Goal: Transaction & Acquisition: Purchase product/service

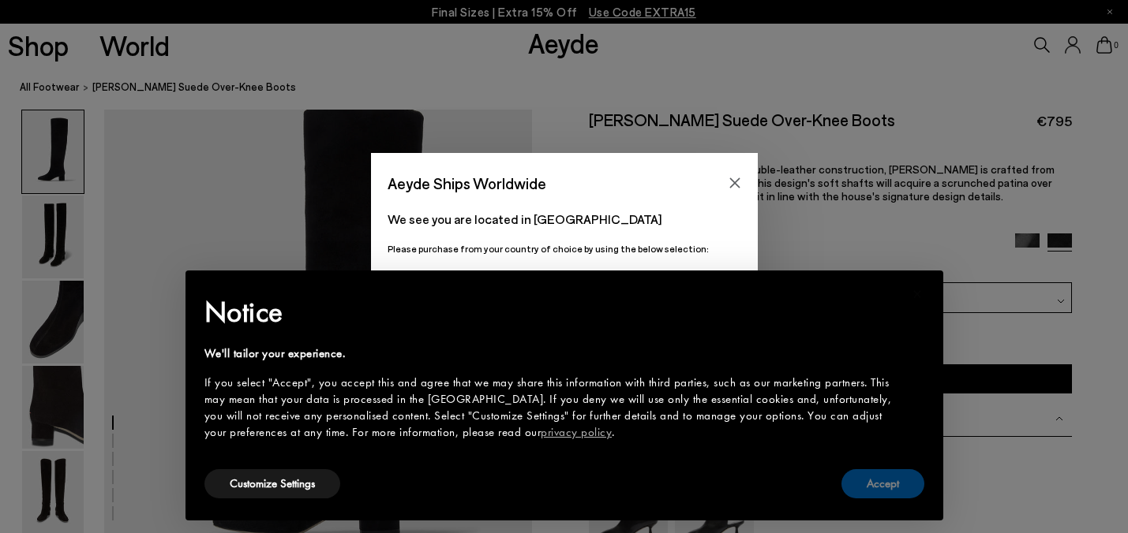
click at [885, 481] on button "Accept" at bounding box center [882, 484] width 83 height 29
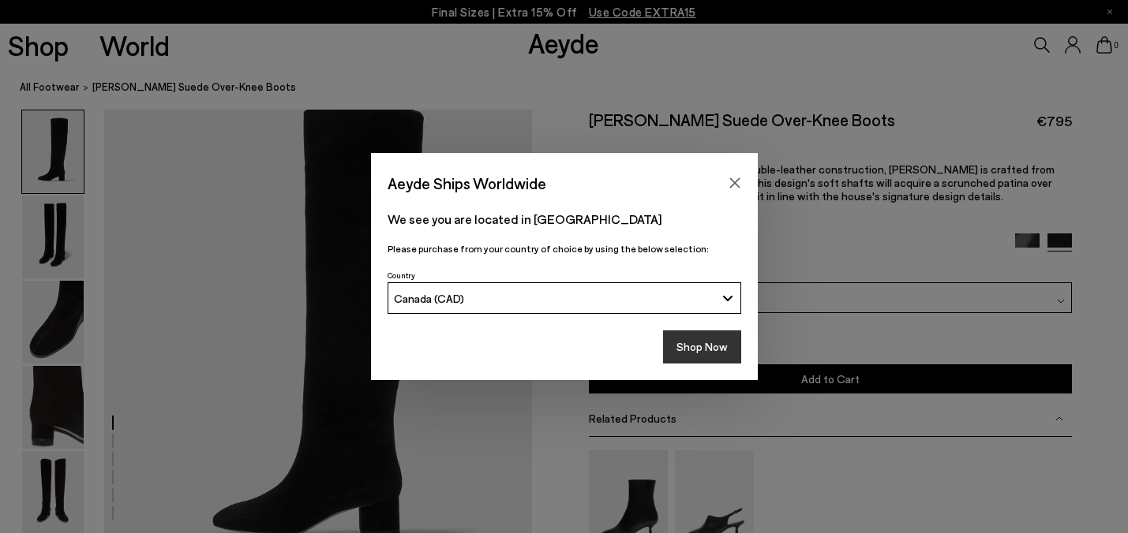
click at [675, 347] on button "Shop Now" at bounding box center [702, 347] width 78 height 33
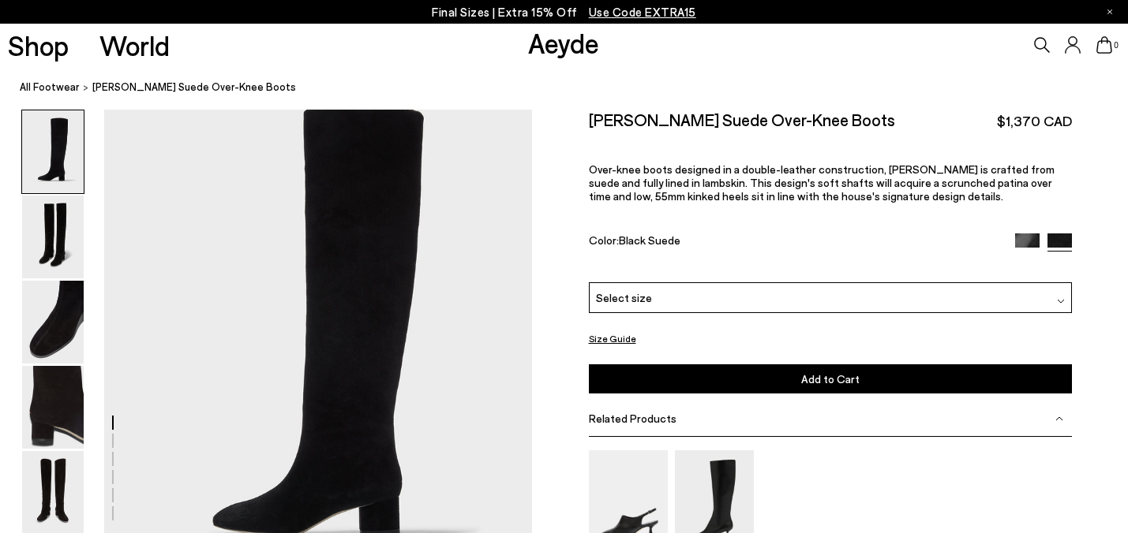
click at [706, 283] on div "Select size" at bounding box center [830, 298] width 483 height 31
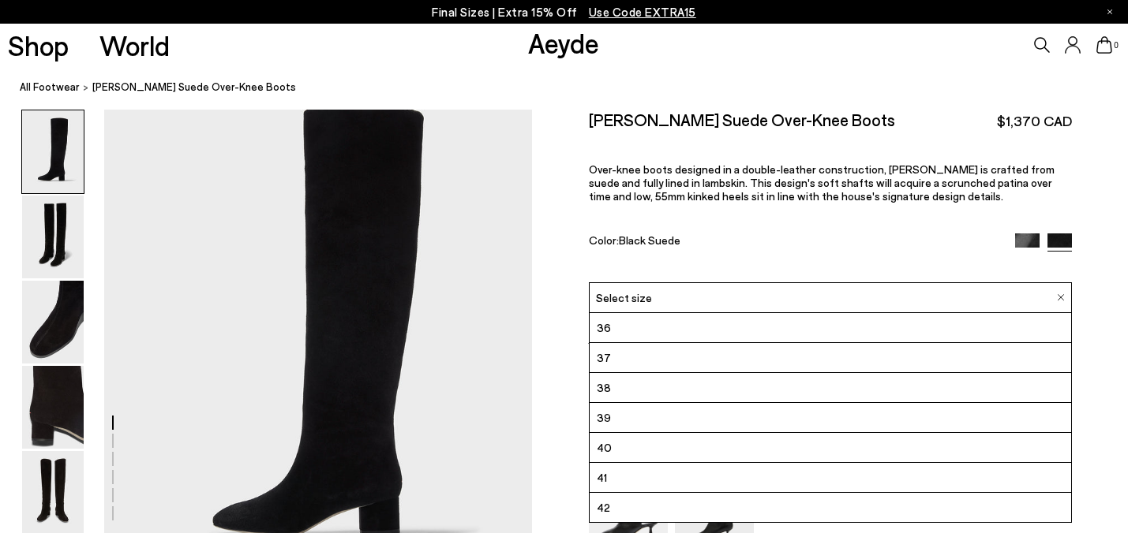
click at [636, 373] on li "38" at bounding box center [830, 388] width 481 height 30
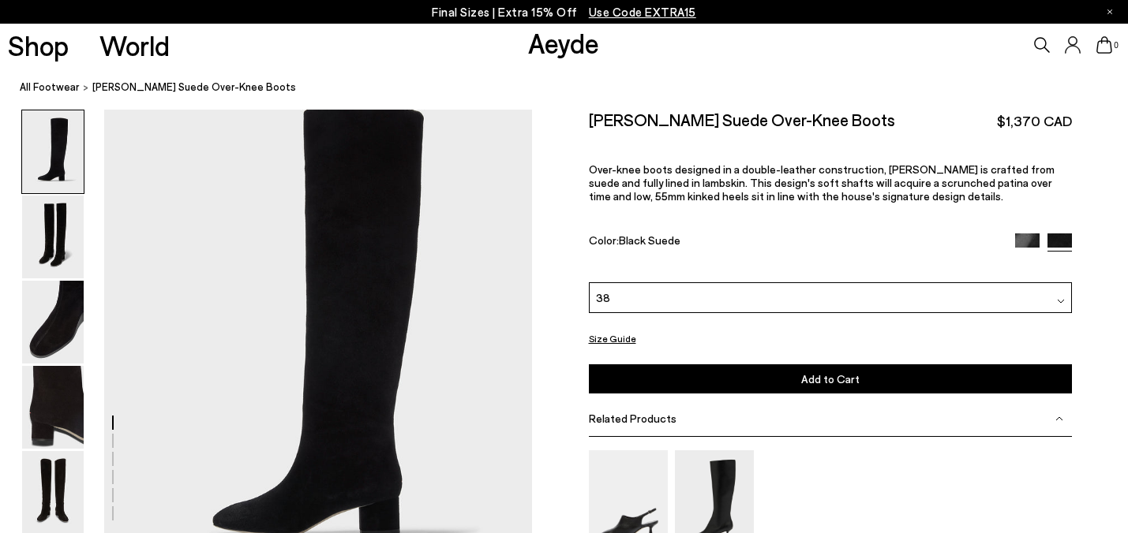
click at [696, 365] on button "Add to Cart Select a Size First" at bounding box center [830, 379] width 483 height 29
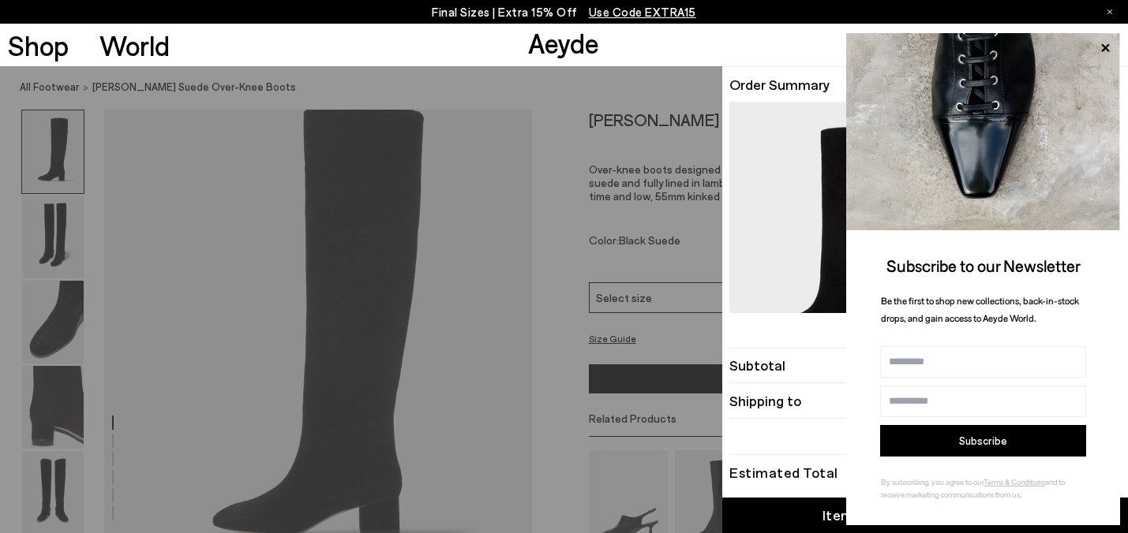
click at [557, 455] on div "Quick Add Color Size View Details Order Summary [PERSON_NAME] suede over-knee b…" at bounding box center [564, 299] width 1128 height 467
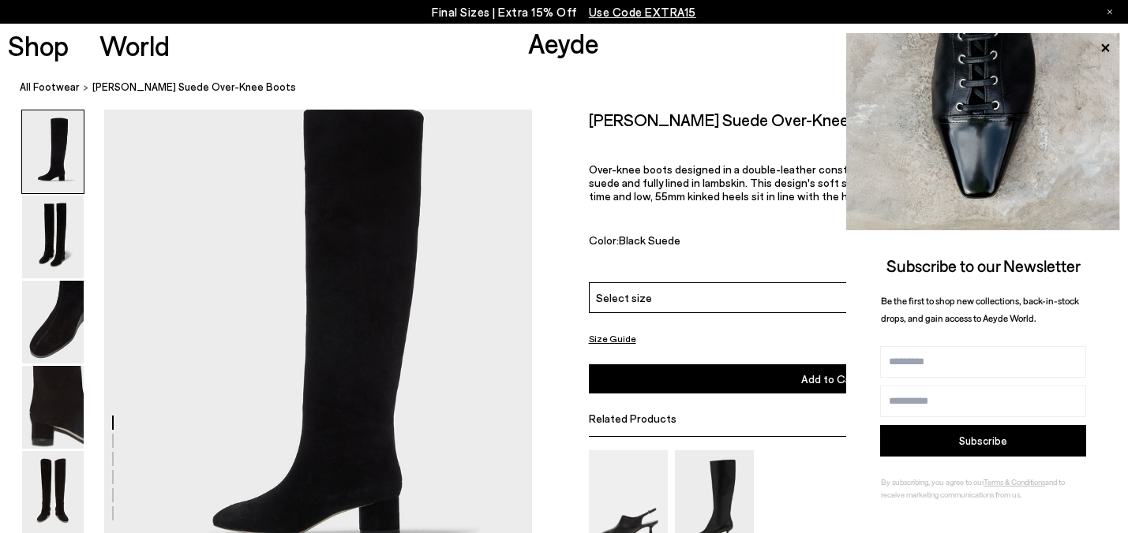
click at [557, 455] on div "Size Guide Shoes Belt Our shoes come in European sizing. The easiest way to mea…" at bounding box center [830, 401] width 596 height 582
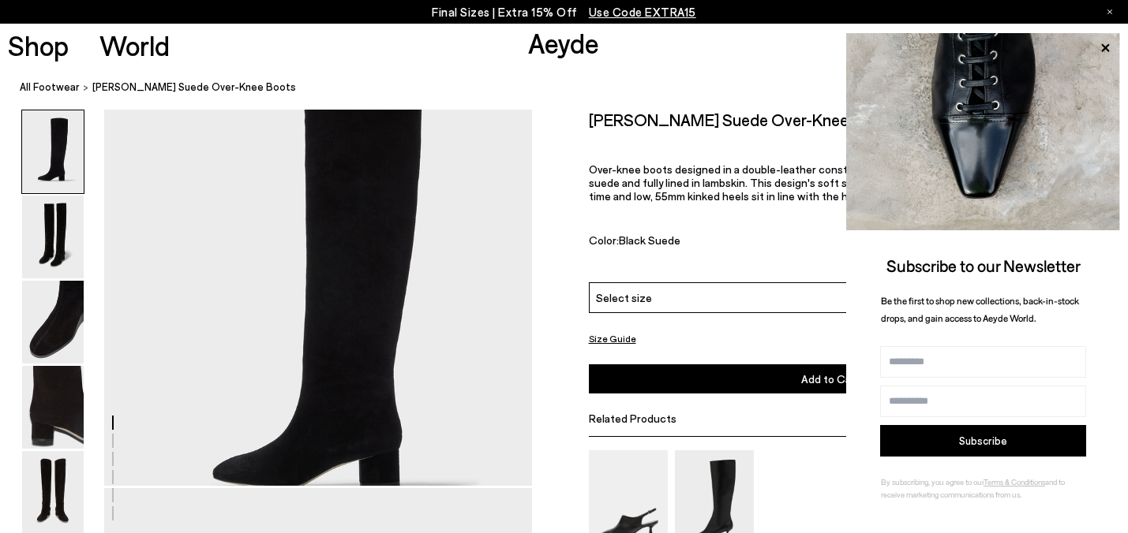
scroll to position [54, 0]
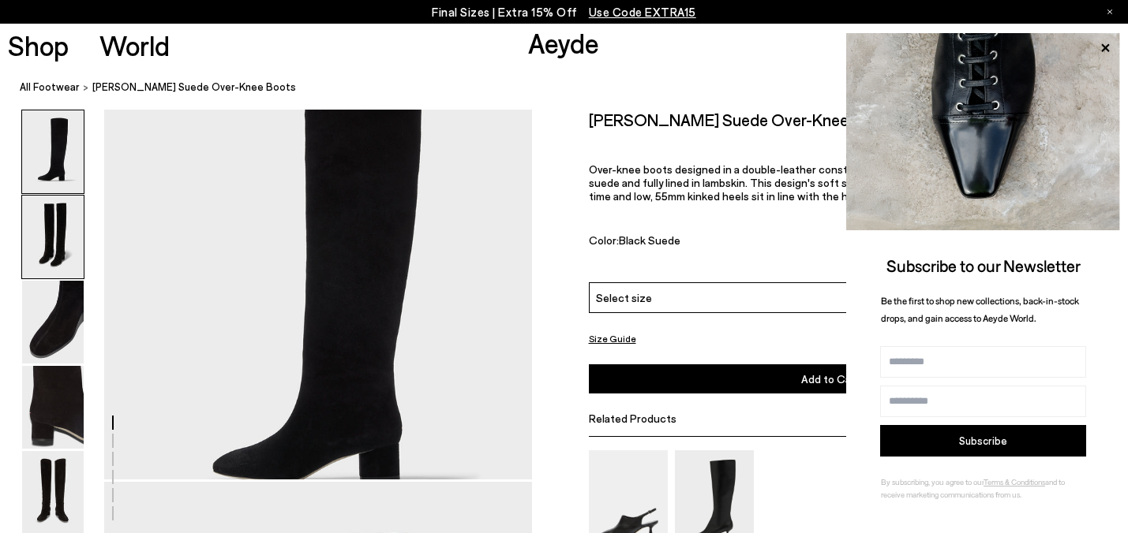
click at [58, 228] on img at bounding box center [53, 237] width 62 height 83
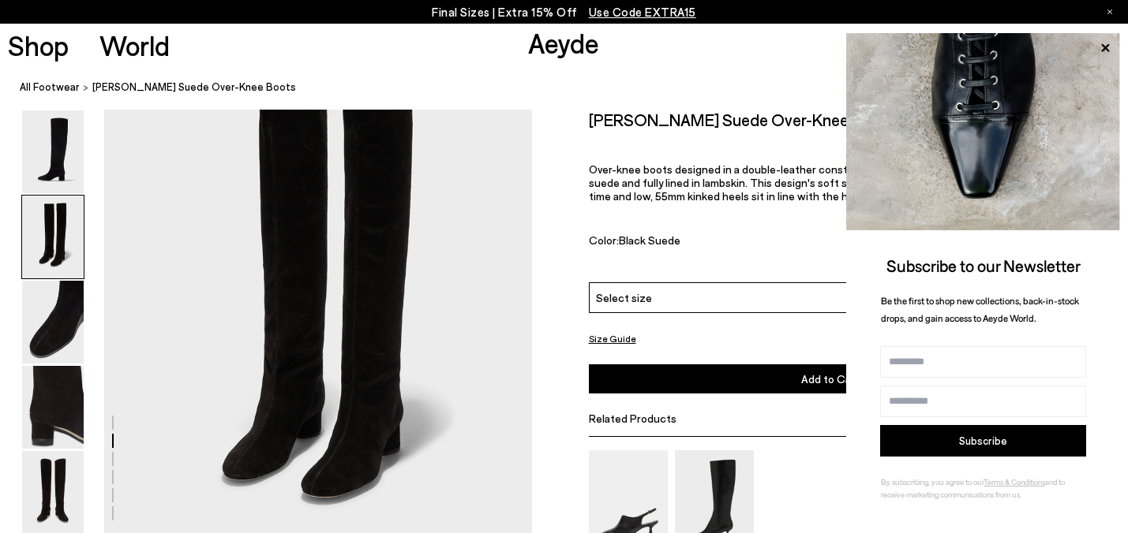
scroll to position [547, 0]
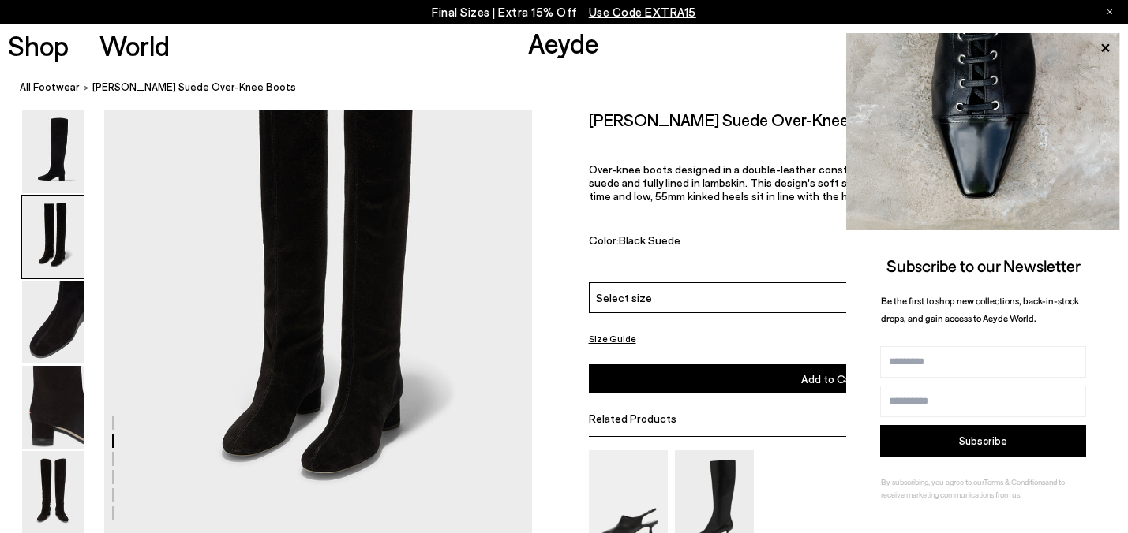
click at [62, 260] on img at bounding box center [53, 237] width 62 height 83
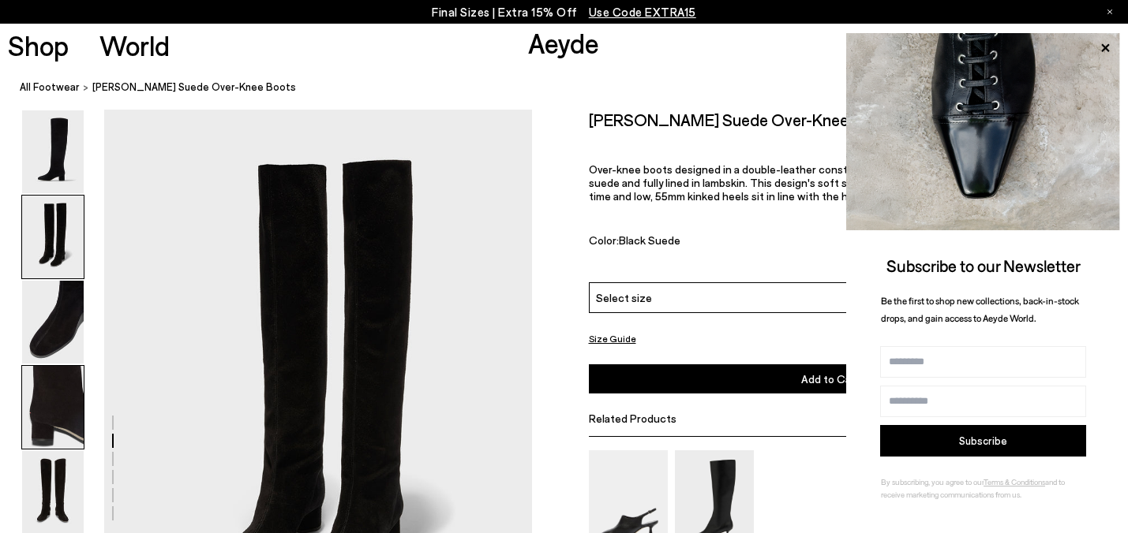
click at [54, 418] on img at bounding box center [53, 407] width 62 height 83
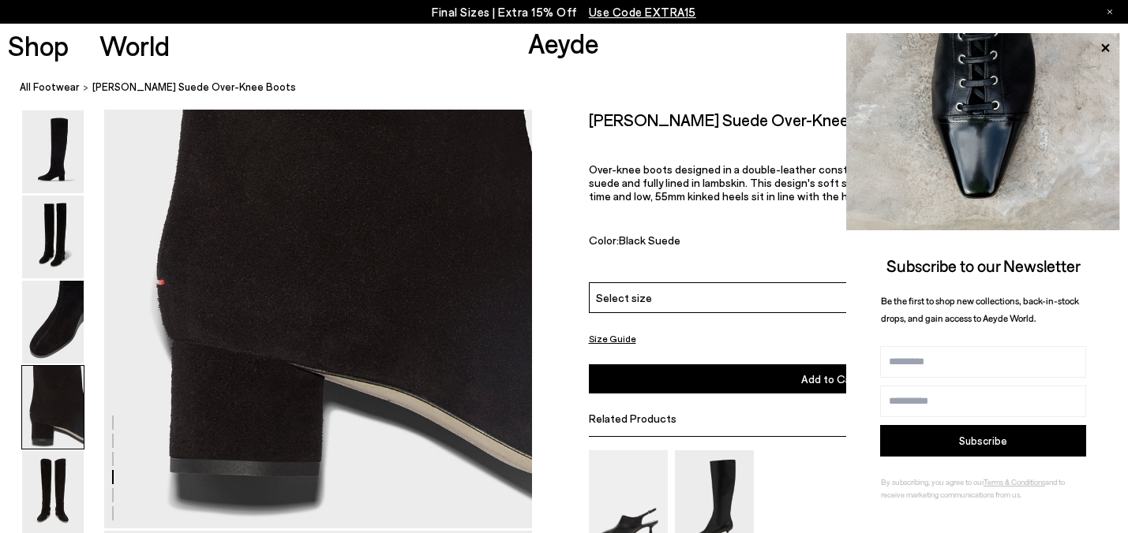
scroll to position [1725, 0]
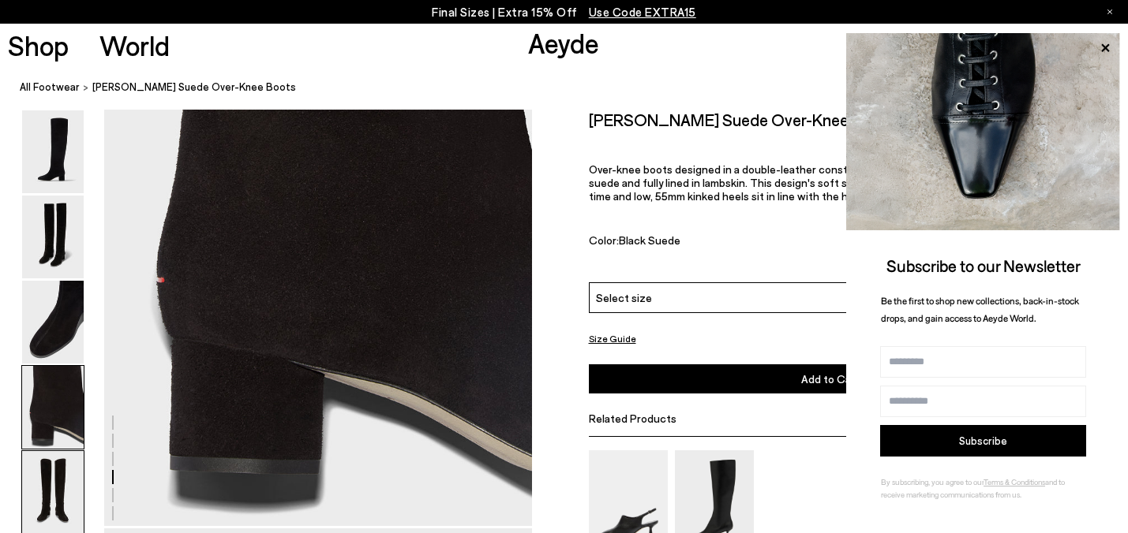
click at [50, 507] on img at bounding box center [53, 492] width 62 height 83
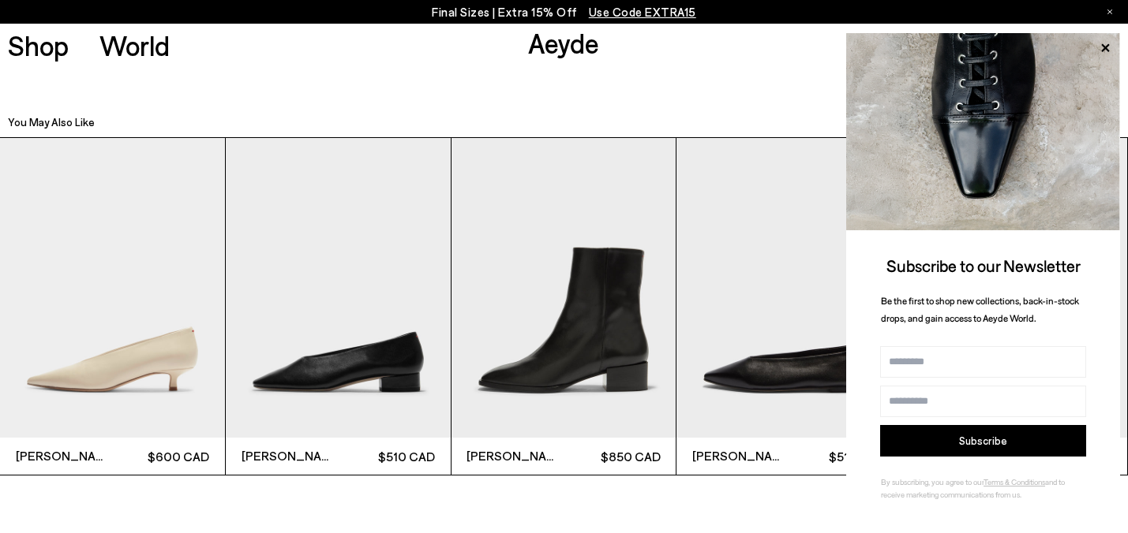
scroll to position [3381, 0]
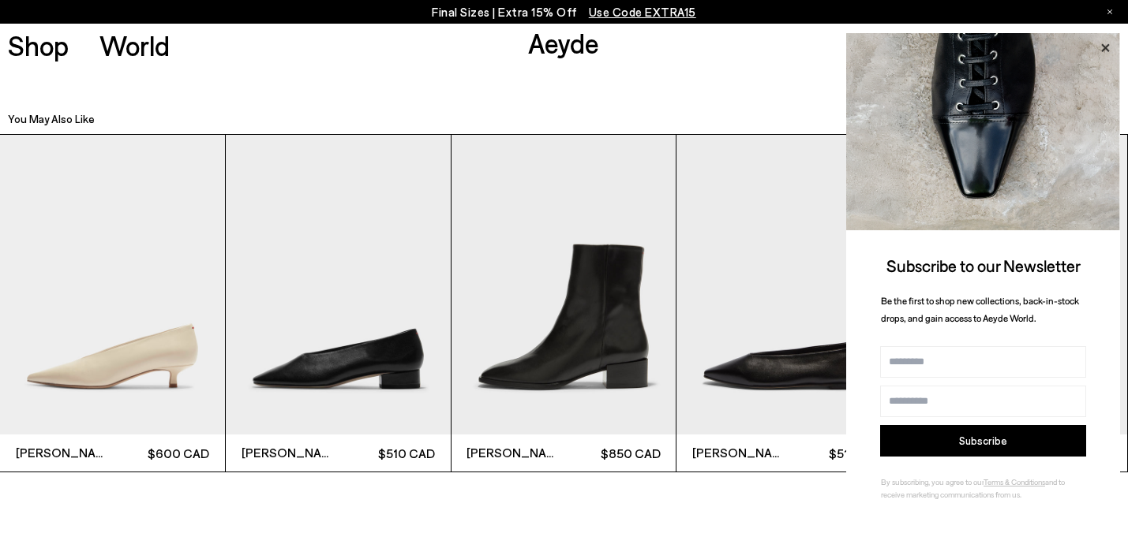
click at [1106, 44] on icon at bounding box center [1105, 48] width 21 height 21
click at [1107, 48] on icon at bounding box center [1105, 47] width 8 height 8
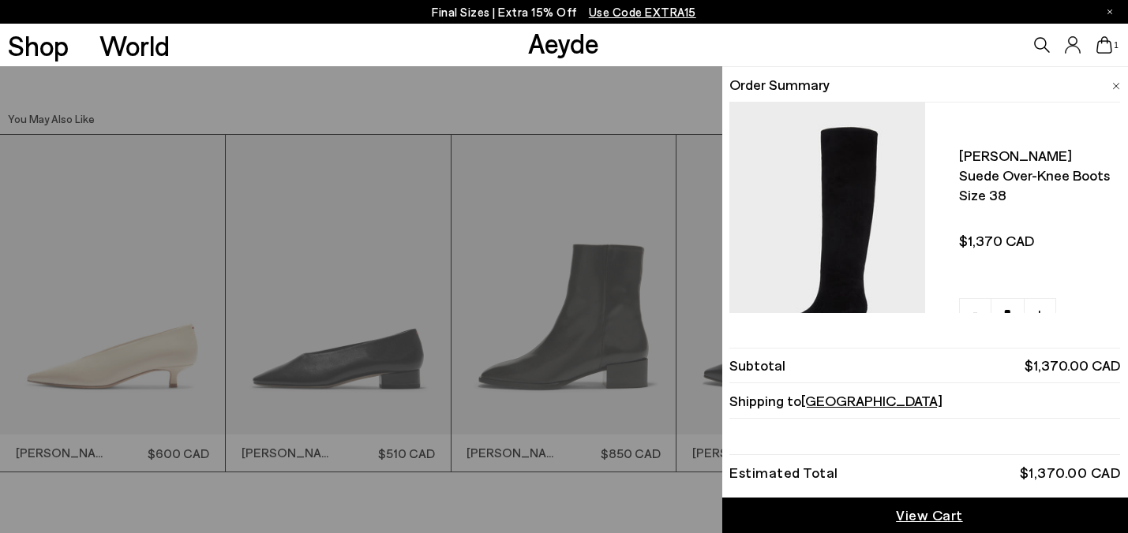
click at [1106, 46] on icon at bounding box center [1104, 44] width 16 height 17
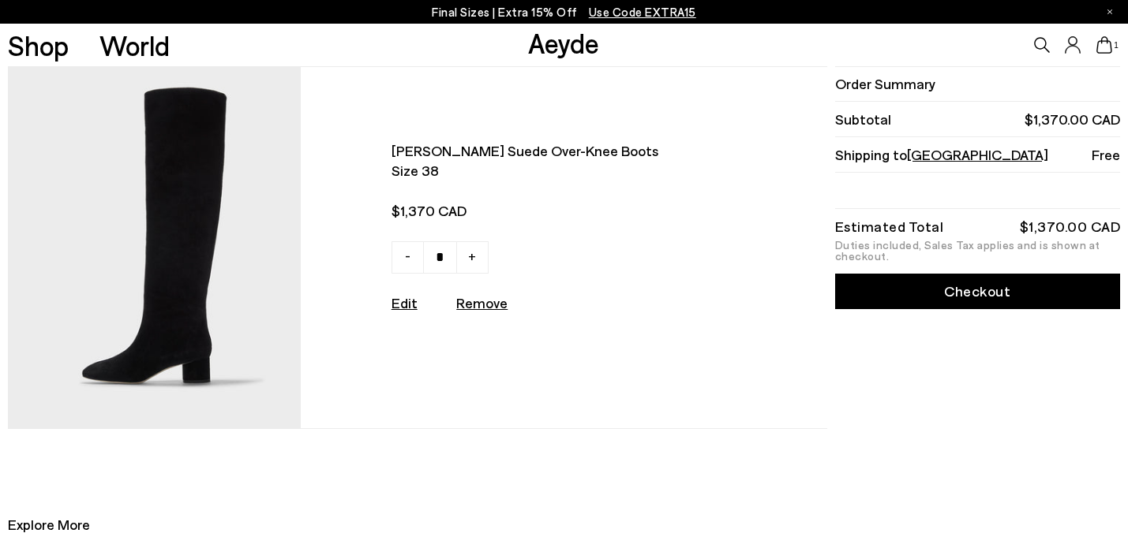
click at [187, 267] on img at bounding box center [155, 247] width 294 height 361
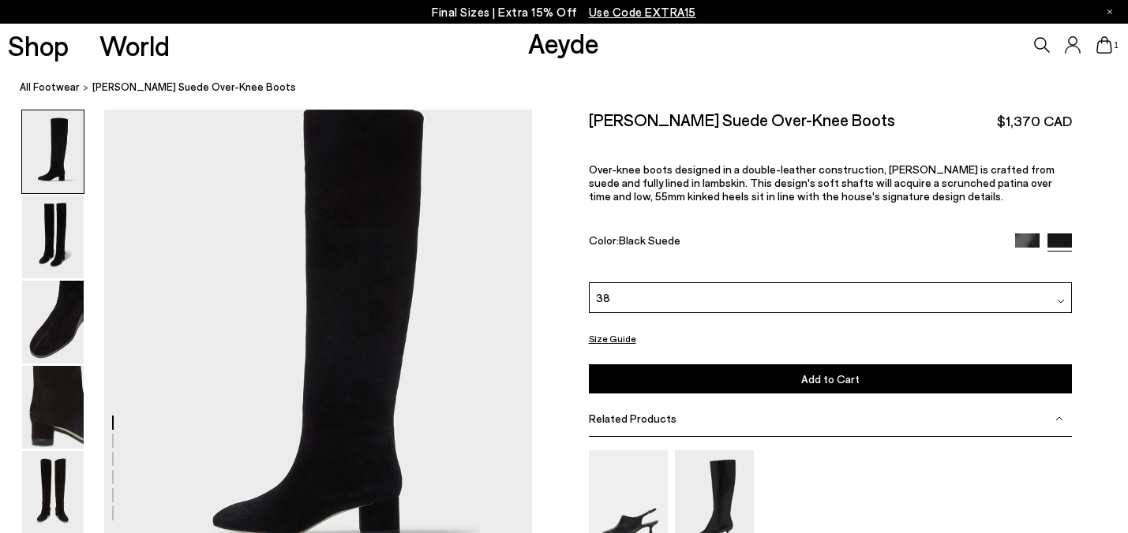
click at [630, 283] on div "38" at bounding box center [830, 298] width 483 height 31
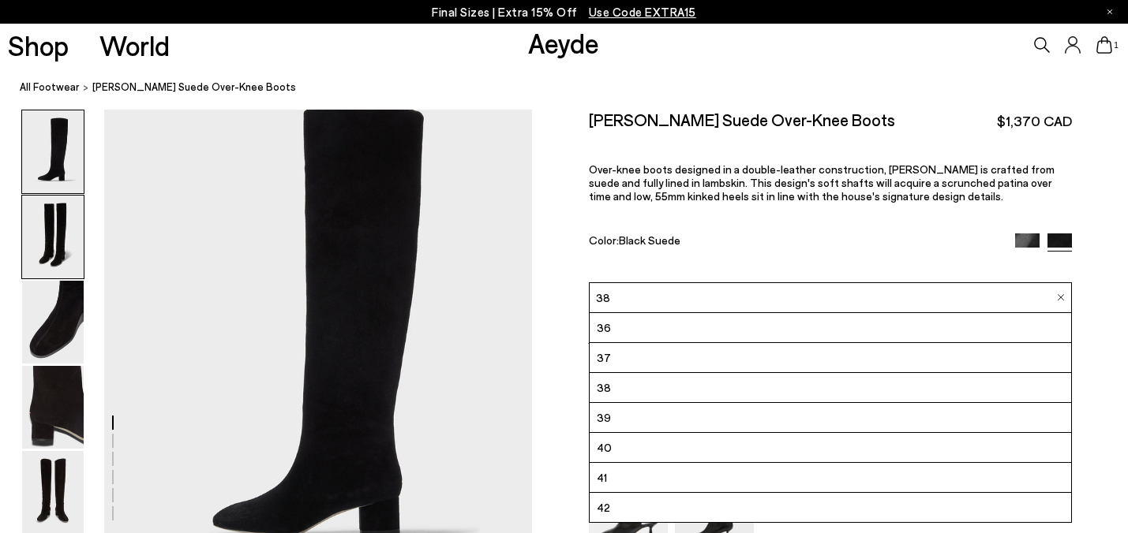
click at [48, 260] on img at bounding box center [53, 237] width 62 height 83
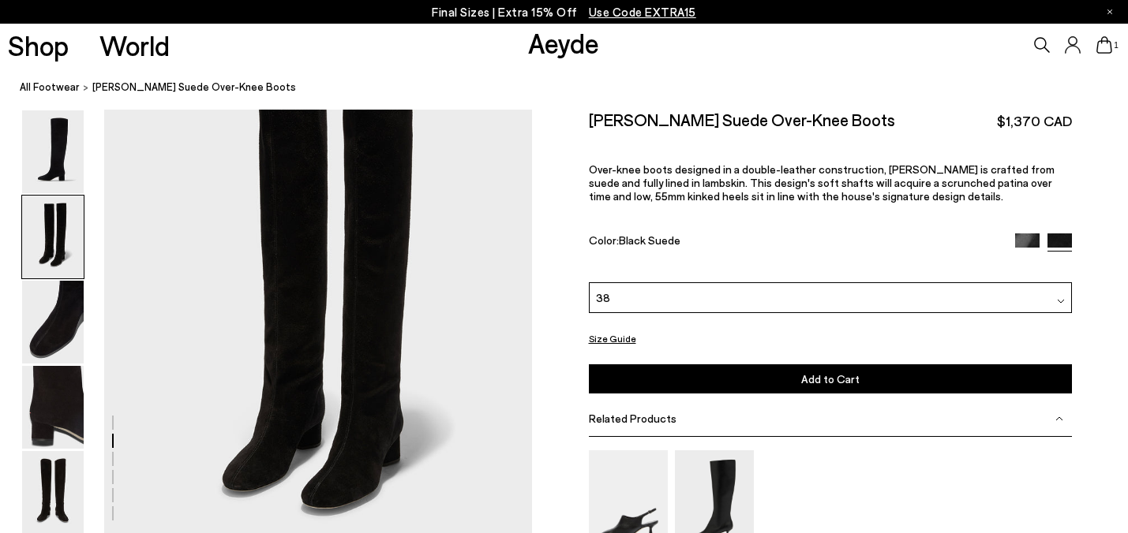
scroll to position [512, 0]
click at [54, 401] on img at bounding box center [53, 407] width 62 height 83
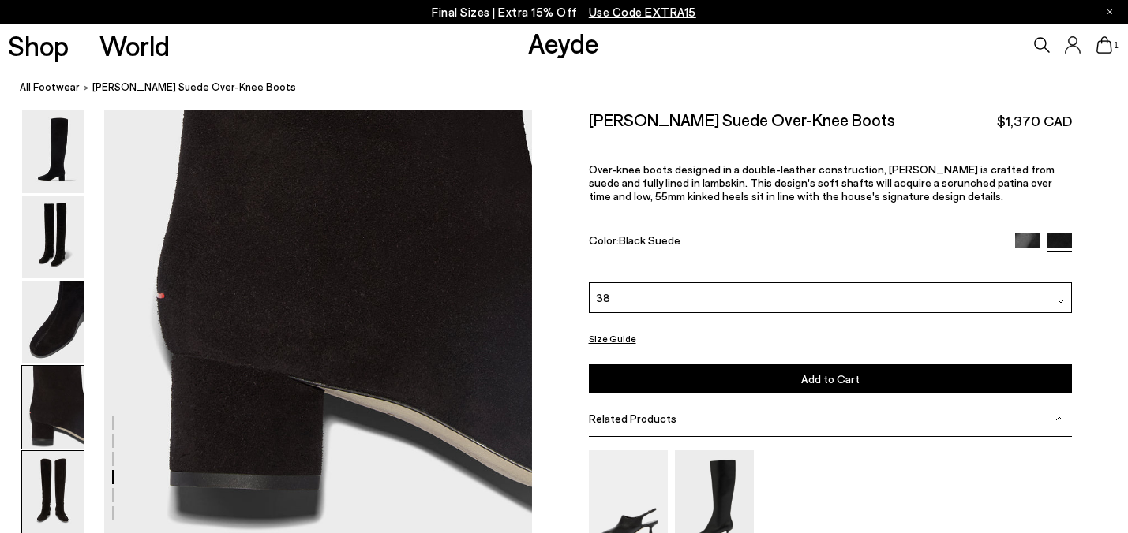
click at [62, 478] on img at bounding box center [53, 492] width 62 height 83
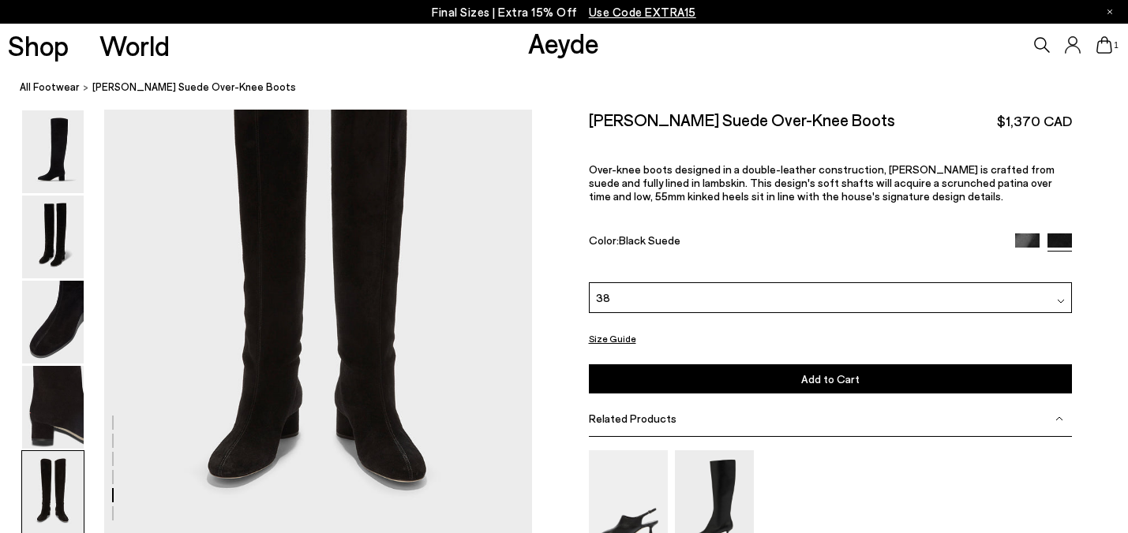
scroll to position [2267, 0]
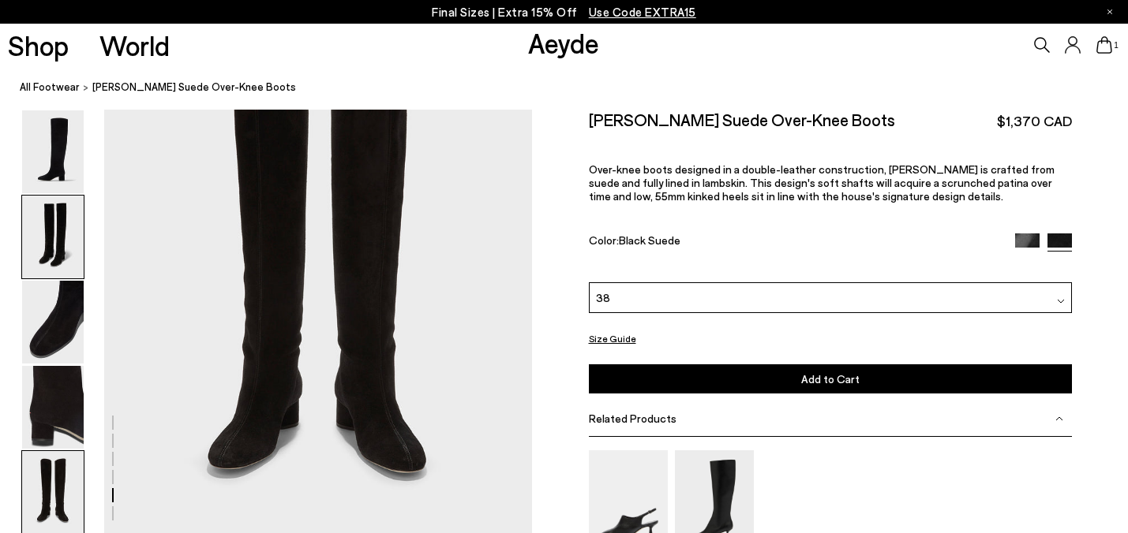
click at [62, 249] on img at bounding box center [53, 237] width 62 height 83
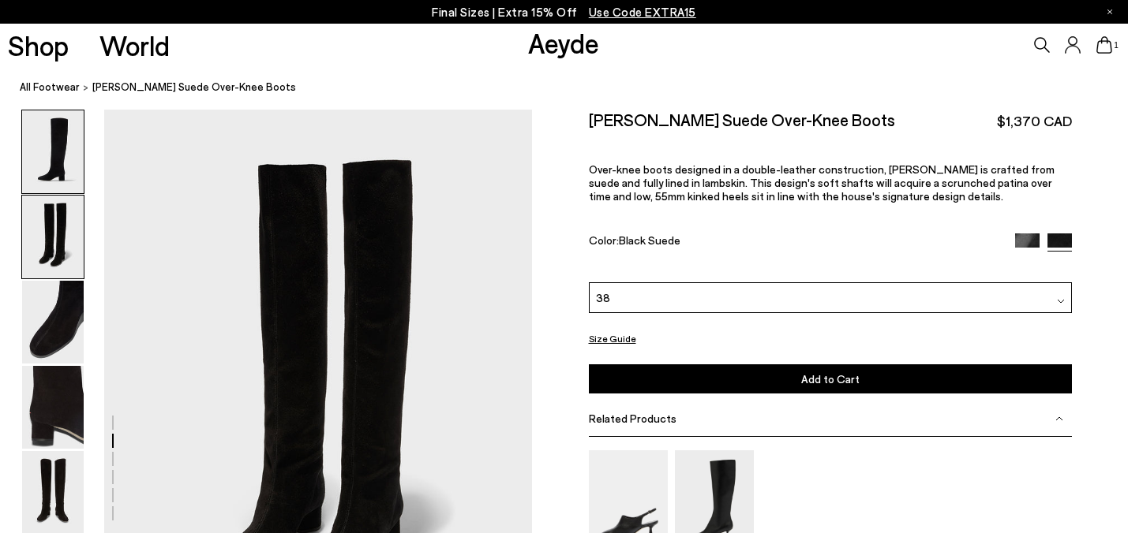
click at [57, 155] on img at bounding box center [53, 151] width 62 height 83
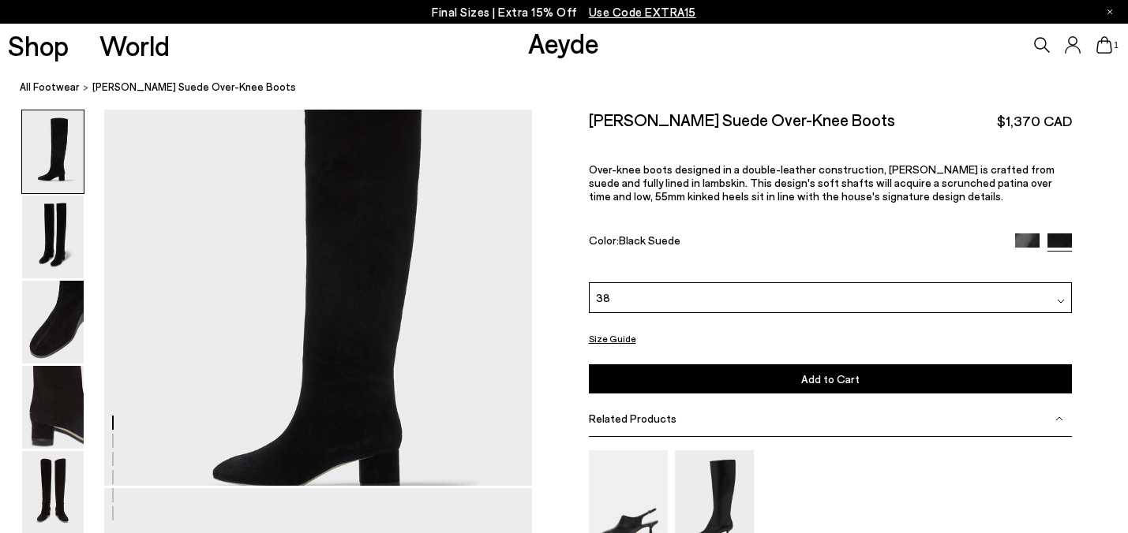
scroll to position [48, 0]
